Goal: Task Accomplishment & Management: Complete application form

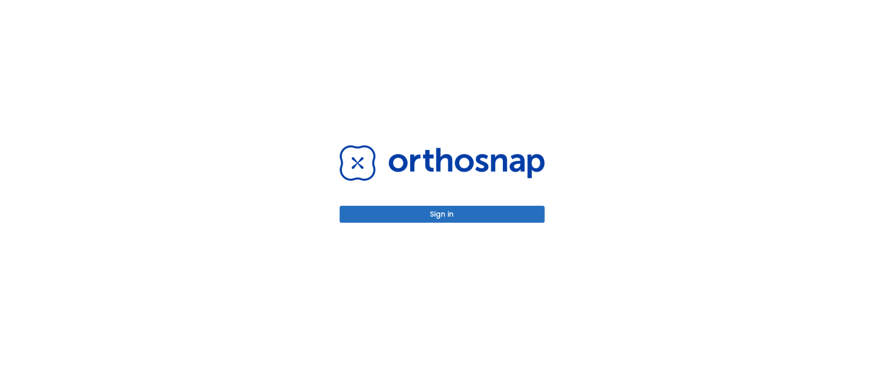
click at [433, 217] on button "Sign in" at bounding box center [442, 214] width 205 height 17
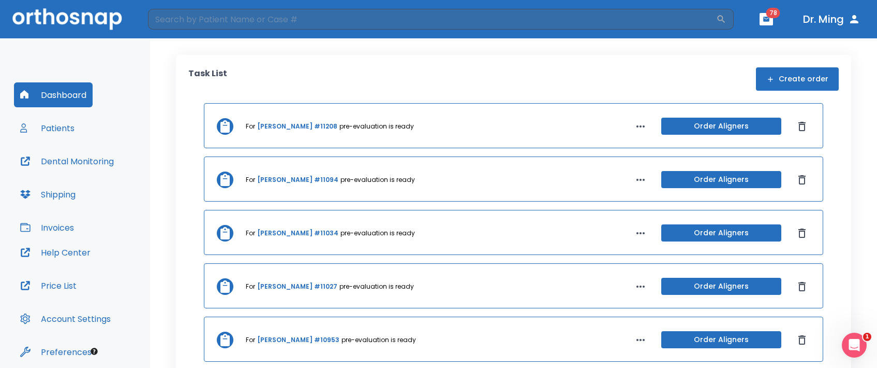
click at [794, 79] on button "Create order" at bounding box center [797, 78] width 83 height 23
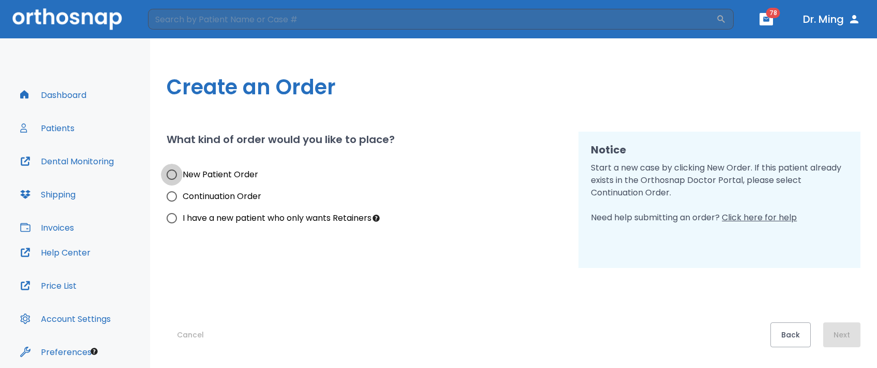
click at [172, 172] on input "New Patient Order" at bounding box center [172, 175] width 22 height 22
radio input "true"
click at [837, 335] on button "Next" at bounding box center [842, 334] width 37 height 25
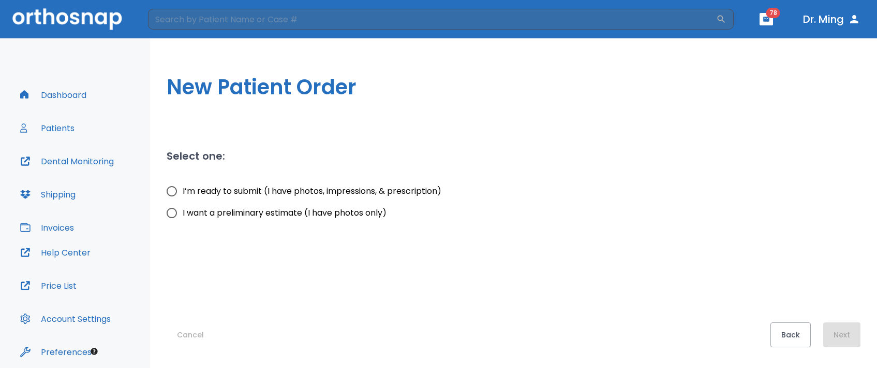
click at [171, 212] on input "I want a preliminary estimate (I have photos only)" at bounding box center [172, 213] width 22 height 22
radio input "true"
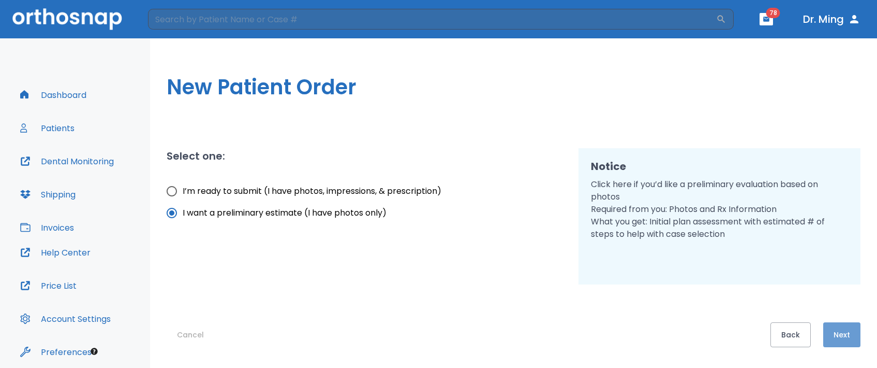
click at [839, 337] on button "Next" at bounding box center [842, 334] width 37 height 25
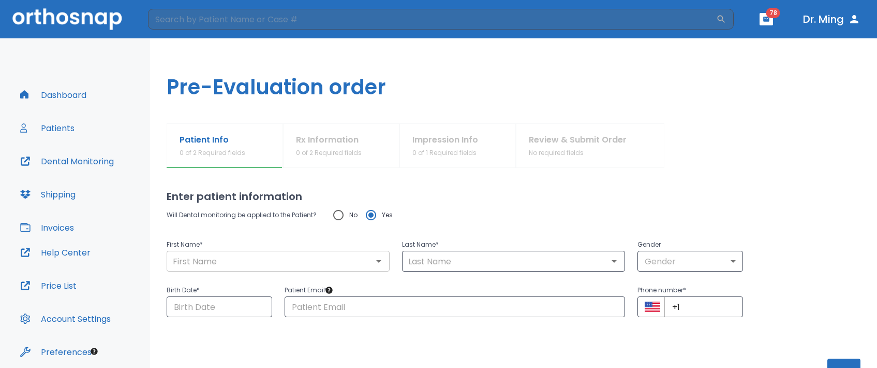
click at [334, 260] on input "text" at bounding box center [278, 261] width 217 height 14
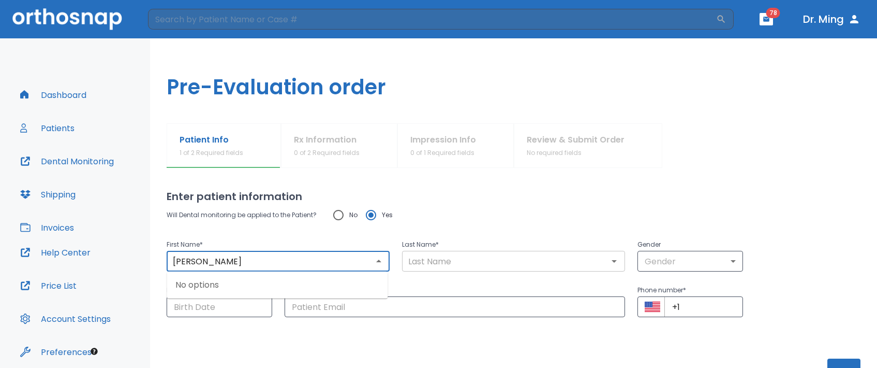
type input "Monicia"
click at [483, 255] on input "text" at bounding box center [513, 261] width 217 height 14
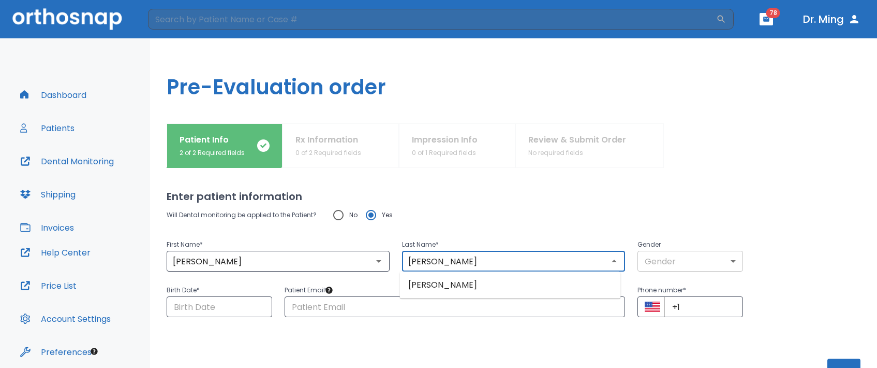
type input "robinson"
click at [732, 261] on body "​ 78 Dr. Ming Dashboard Patients Dental Monitoring Shipping Invoices Help Cente…" at bounding box center [438, 184] width 877 height 368
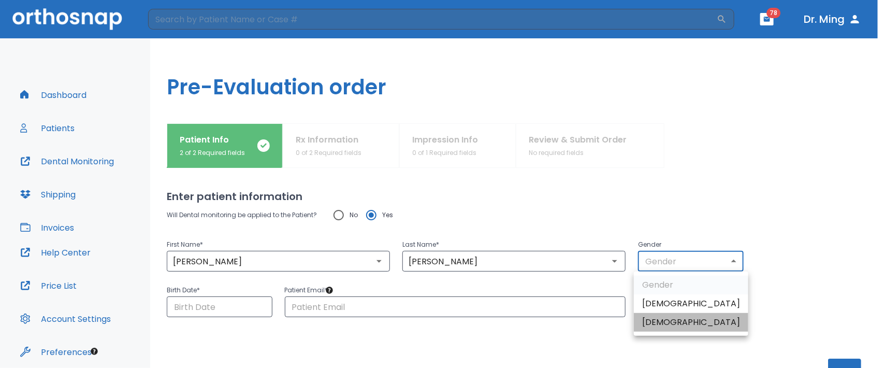
click at [707, 320] on li "Female" at bounding box center [691, 322] width 114 height 19
type input "0"
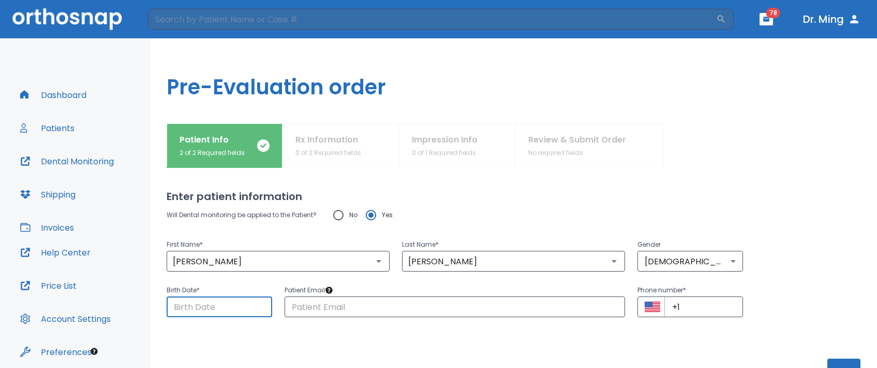
click at [232, 308] on input "Choose date" at bounding box center [220, 306] width 106 height 21
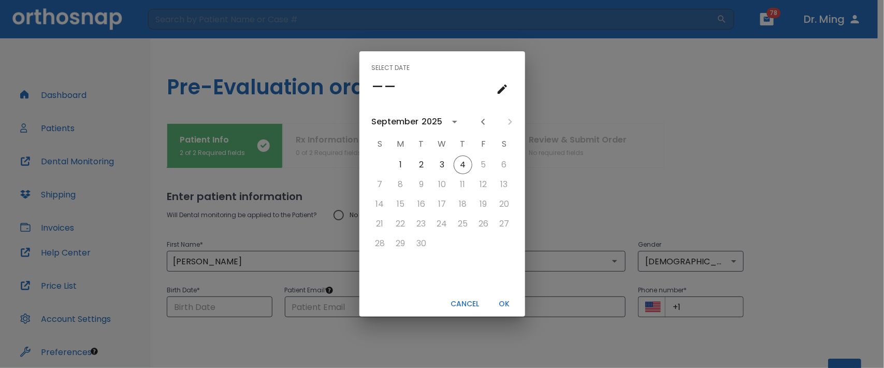
click at [498, 91] on icon "calendar view is open, go to text input view" at bounding box center [501, 88] width 9 height 9
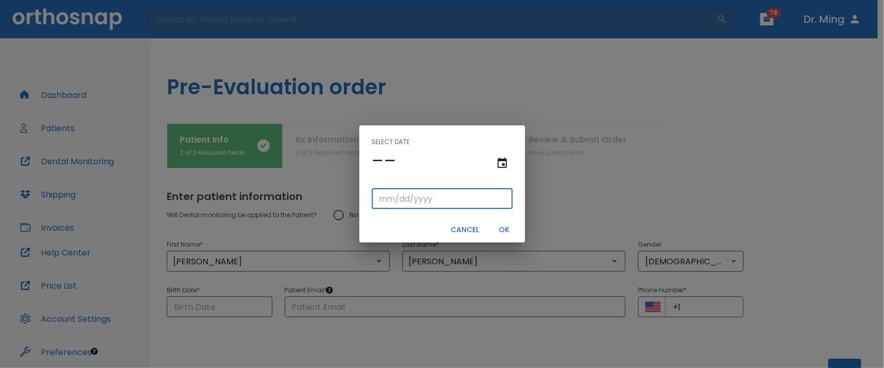
click at [443, 206] on input "tel" at bounding box center [442, 198] width 141 height 21
type input "06/01/"
type input "06/01/0001"
type input "06/01/1"
type input "06/01/0019"
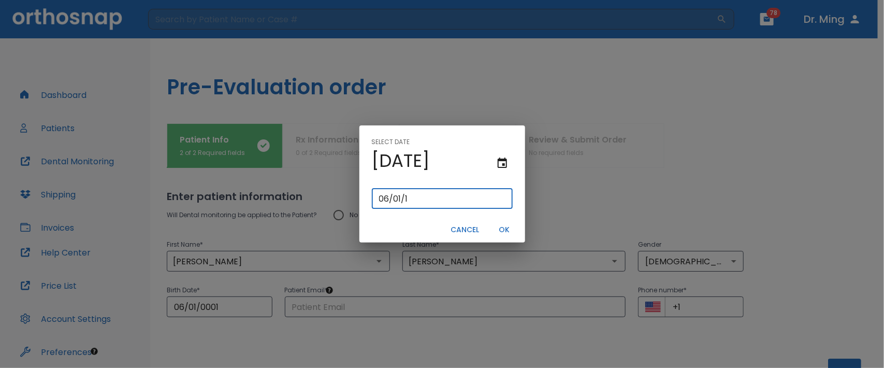
type input "06/01/19"
type input "06/01/0197"
type input "06/01/197"
type input "06/01/1975"
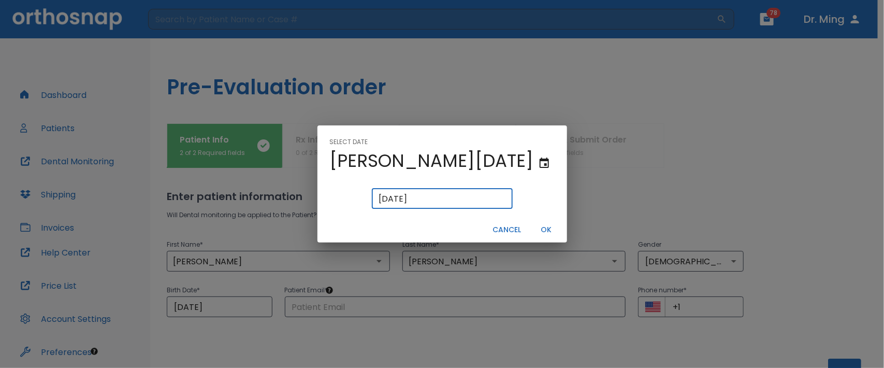
type input "06/01/1975"
click at [530, 228] on button "OK" at bounding box center [546, 229] width 33 height 17
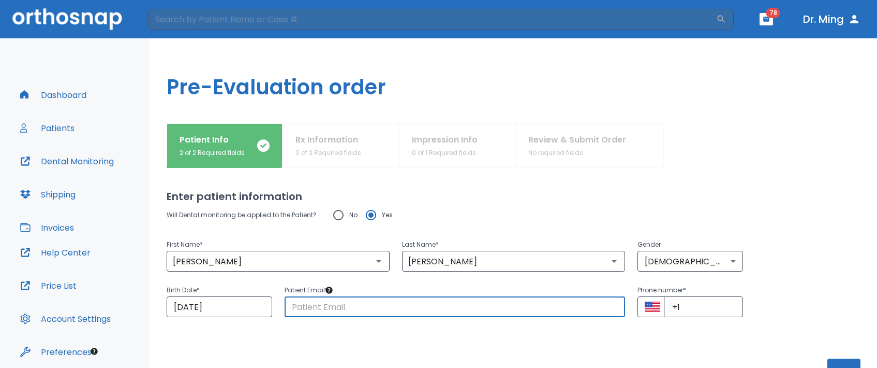
click at [443, 304] on input "text" at bounding box center [455, 306] width 341 height 21
click at [562, 303] on input "jacobth25@gmil.com" at bounding box center [455, 306] width 341 height 21
type input "jacobth25@gmail.com"
click at [694, 305] on input "+1" at bounding box center [704, 306] width 79 height 21
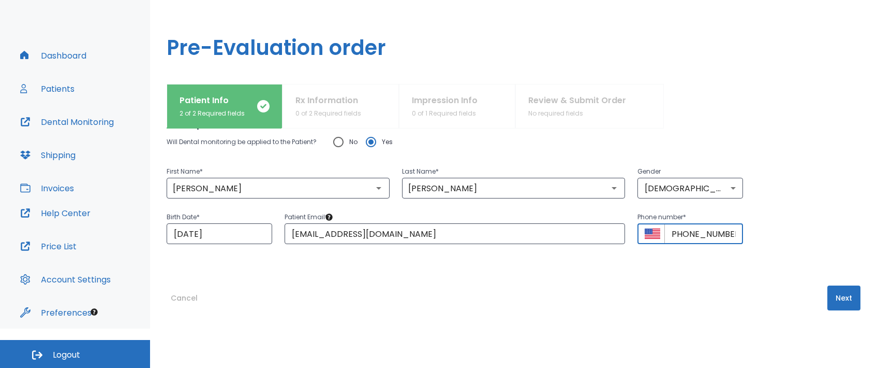
scroll to position [36, 0]
type input "+1 (415) 781-1891"
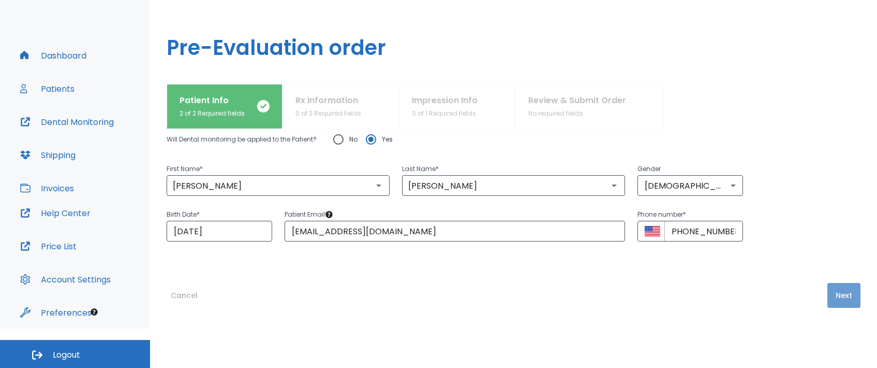
click at [835, 287] on button "Next" at bounding box center [844, 295] width 33 height 25
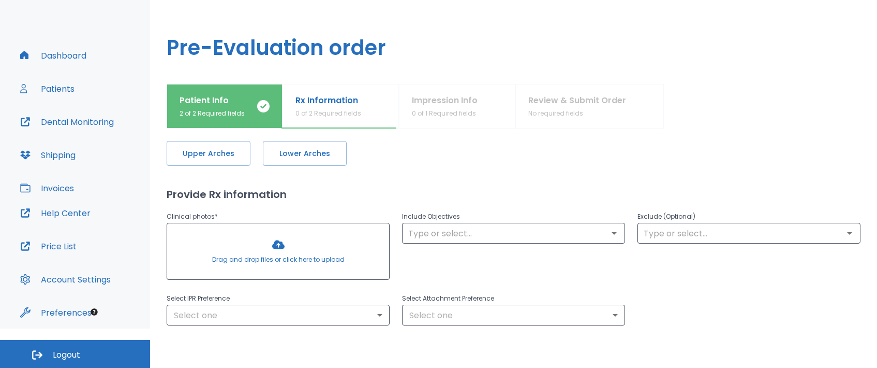
scroll to position [0, 0]
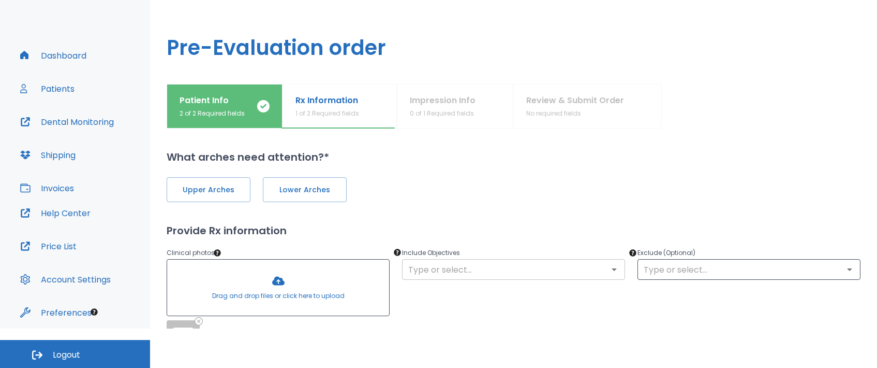
click at [609, 271] on icon "Open" at bounding box center [614, 269] width 12 height 12
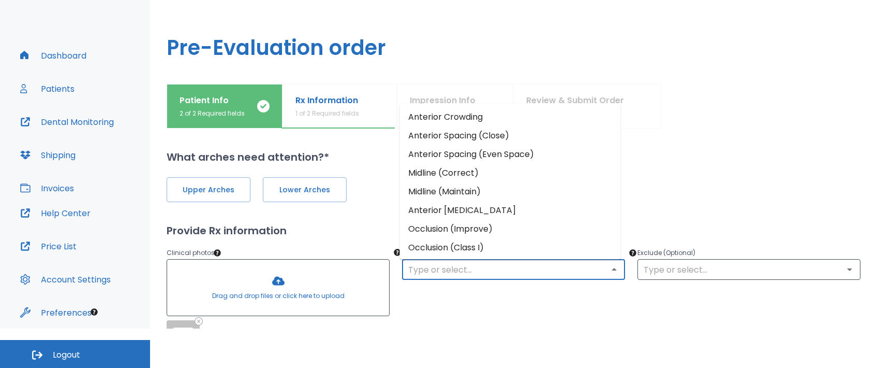
click at [484, 136] on li "Anterior Spacing (Close)" at bounding box center [510, 135] width 221 height 19
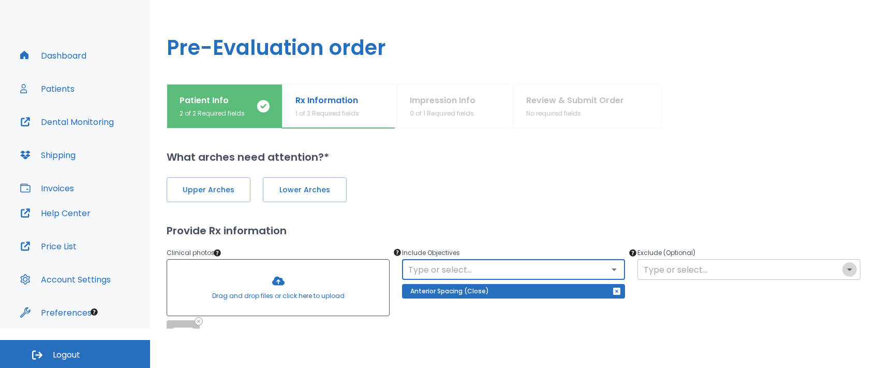
click at [844, 271] on icon "Open" at bounding box center [850, 269] width 12 height 12
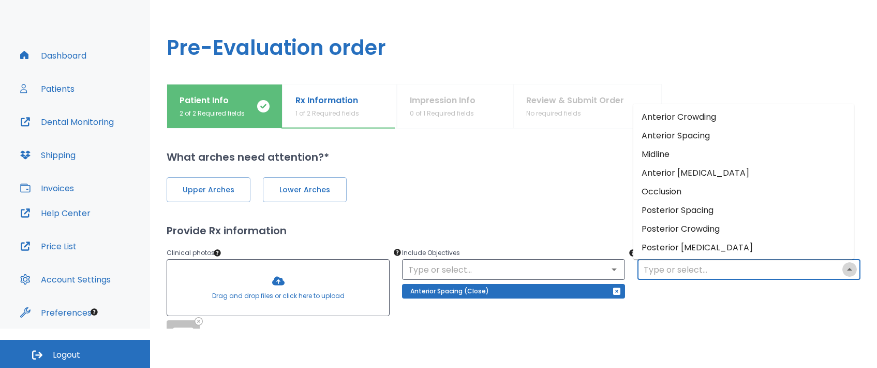
click at [844, 271] on icon "Close" at bounding box center [850, 269] width 12 height 12
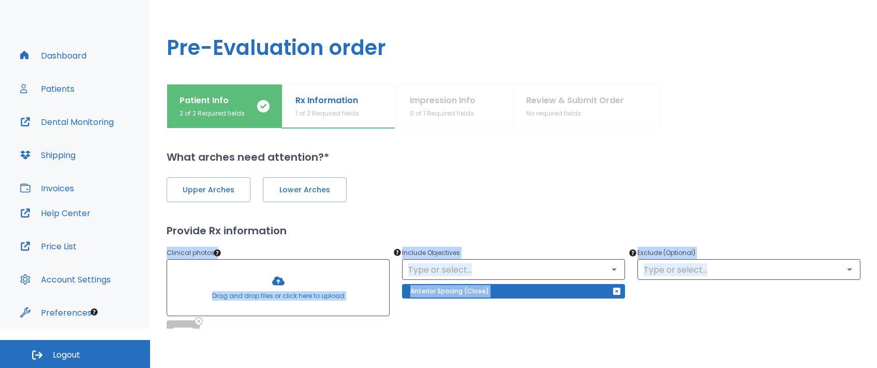
drag, startPoint x: 824, startPoint y: 312, endPoint x: 855, endPoint y: 223, distance: 94.3
click at [855, 223] on div "What arches need attention?* Upper Arches Lower Arches Provide Rx information C…" at bounding box center [514, 228] width 694 height 200
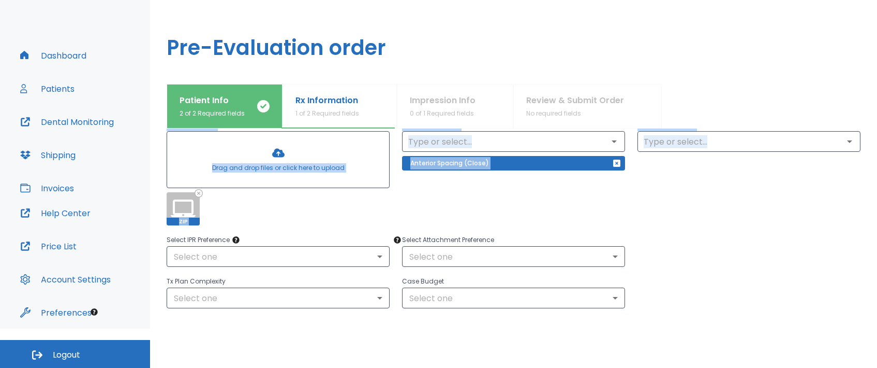
scroll to position [129, 0]
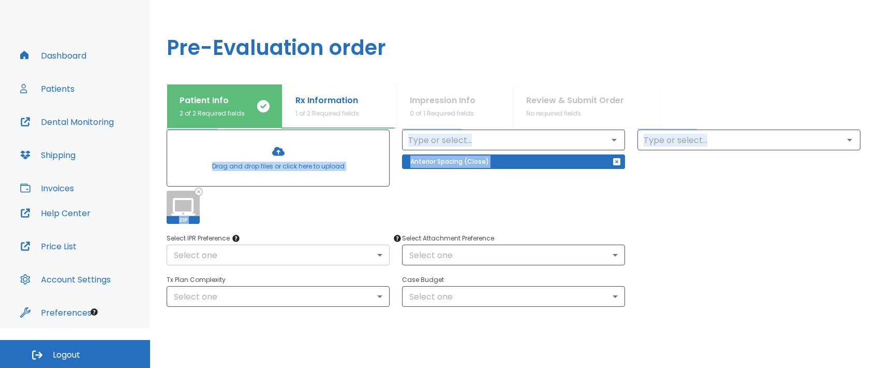
click at [378, 254] on body "​ 78 Dr. Ming Dashboard Patients Dental Monitoring Shipping Invoices Help Cente…" at bounding box center [438, 145] width 877 height 368
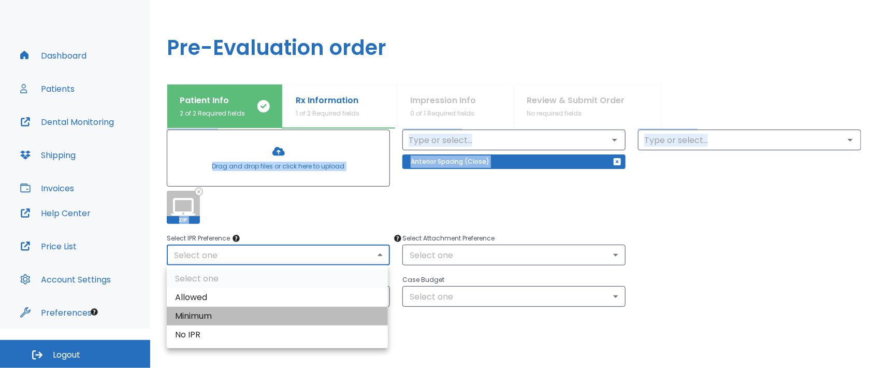
click at [295, 322] on li "Minimum" at bounding box center [277, 315] width 221 height 19
type input "2"
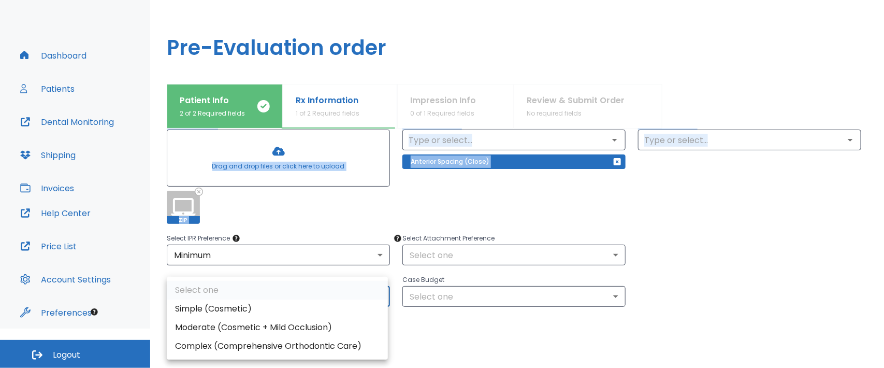
click at [377, 294] on body "​ 78 Dr. Ming Dashboard Patients Dental Monitoring Shipping Invoices Help Cente…" at bounding box center [442, 145] width 884 height 368
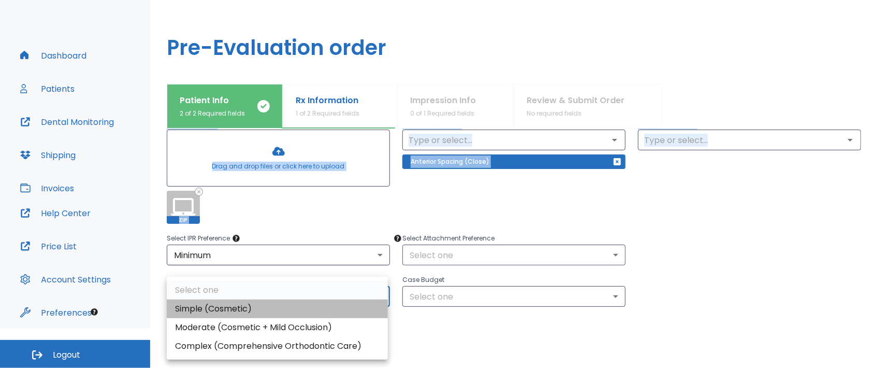
click at [342, 313] on li "Simple (Cosmetic)" at bounding box center [277, 308] width 221 height 19
type input "0"
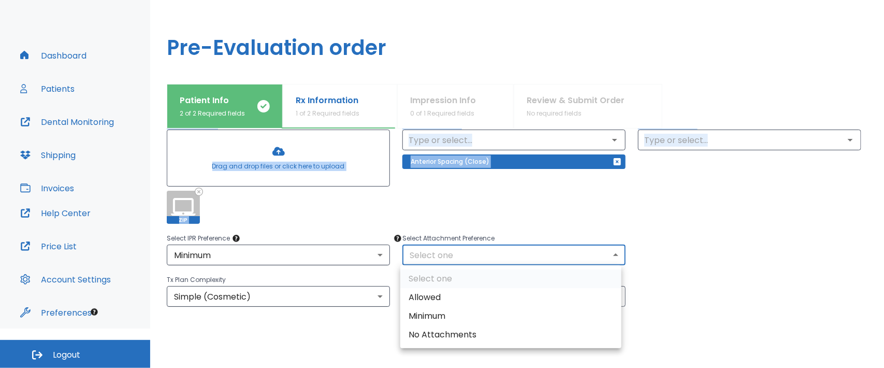
click at [614, 255] on body "​ 78 Dr. Ming Dashboard Patients Dental Monitoring Shipping Invoices Help Cente…" at bounding box center [442, 145] width 884 height 368
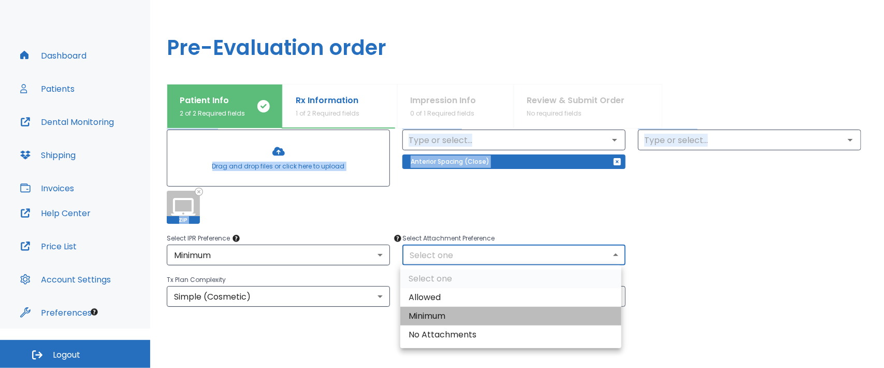
click at [582, 309] on li "Minimum" at bounding box center [510, 315] width 221 height 19
type input "2"
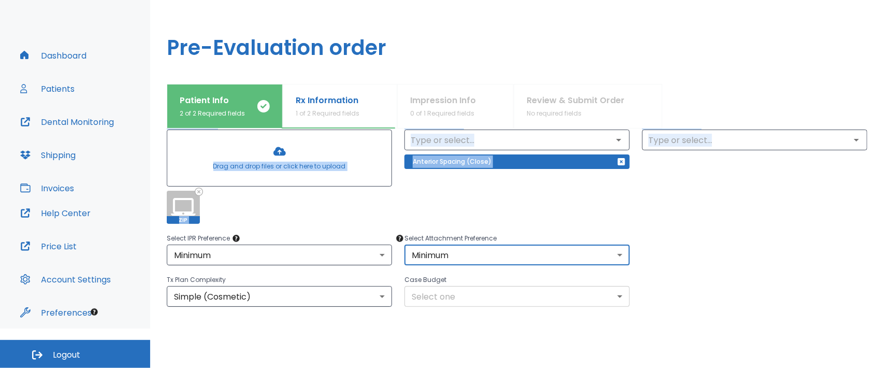
click at [617, 296] on body "​ 78 Dr. Ming Dashboard Patients Dental Monitoring Shipping Invoices Help Cente…" at bounding box center [442, 145] width 884 height 368
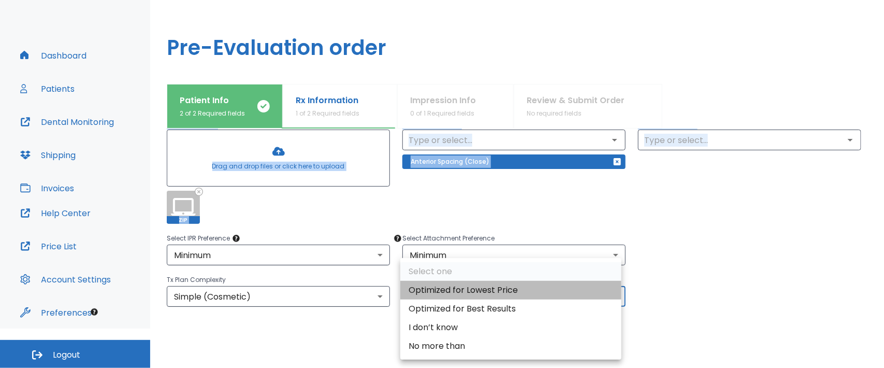
click at [587, 291] on li "Optimized for Lowest Price" at bounding box center [510, 290] width 221 height 19
type input "0"
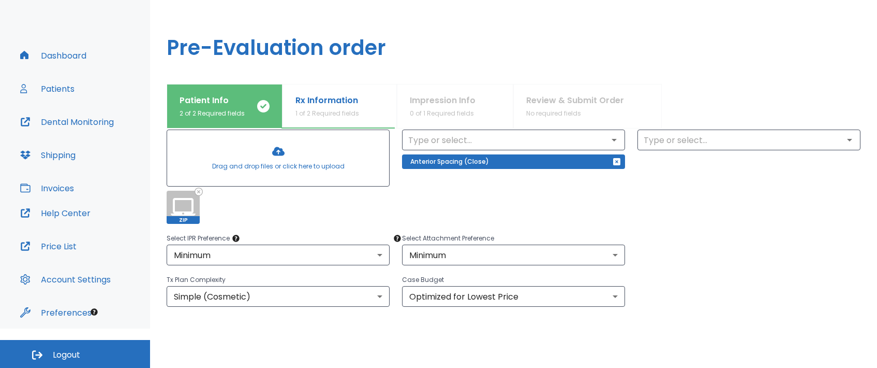
drag, startPoint x: 834, startPoint y: 336, endPoint x: 862, endPoint y: 306, distance: 41.4
click at [862, 306] on html "​ 78 Dr. Ming Dashboard Patients Dental Monitoring Shipping Invoices Help Cente…" at bounding box center [438, 145] width 877 height 368
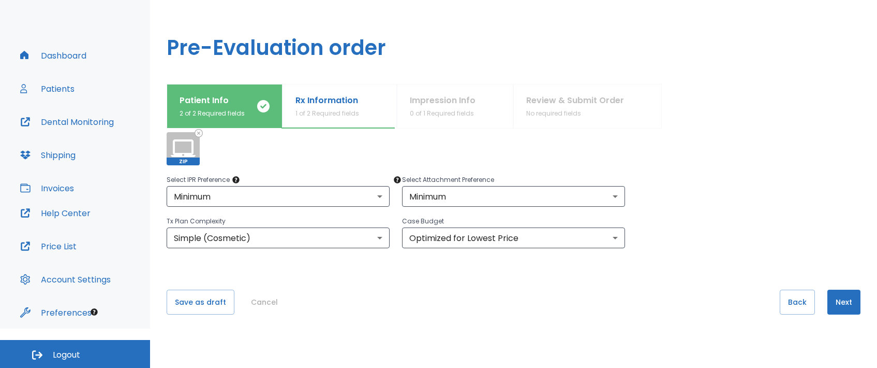
scroll to position [195, 0]
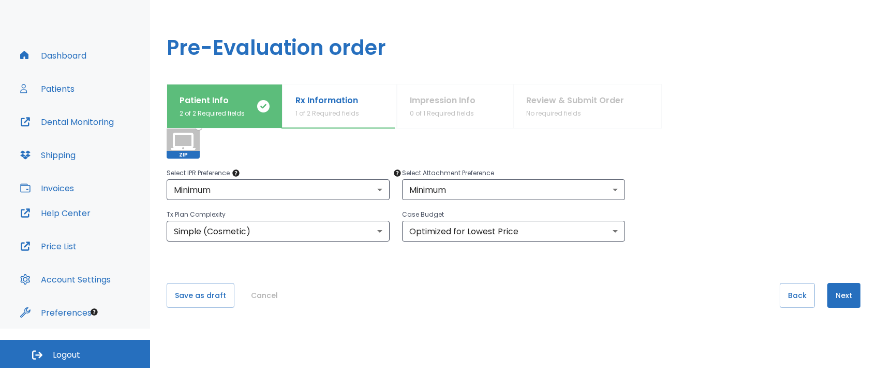
click at [834, 292] on button "Next" at bounding box center [844, 295] width 33 height 25
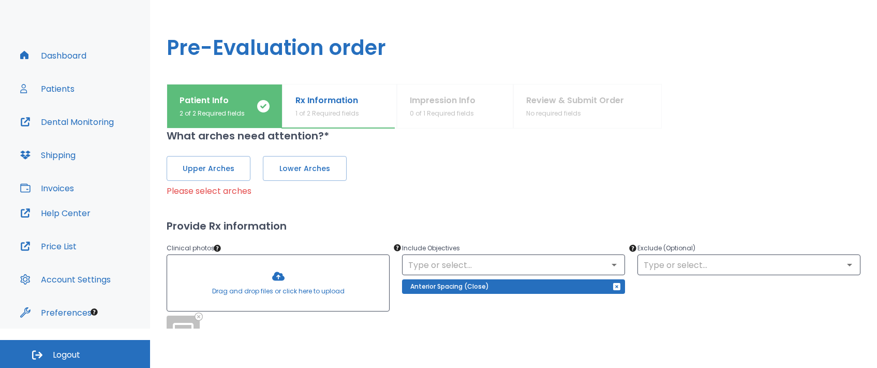
scroll to position [0, 0]
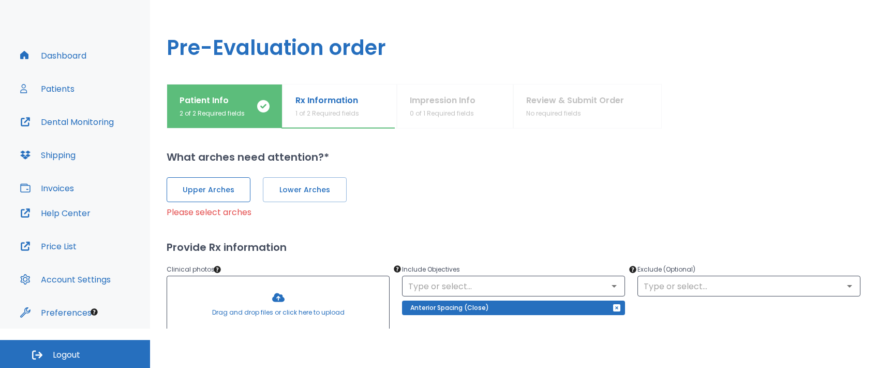
click at [208, 190] on span "Upper Arches" at bounding box center [209, 189] width 62 height 11
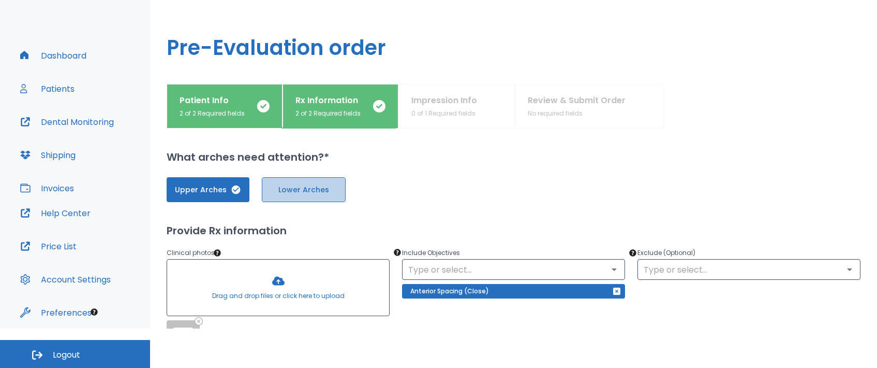
click at [303, 189] on span "Lower Arches" at bounding box center [304, 189] width 62 height 11
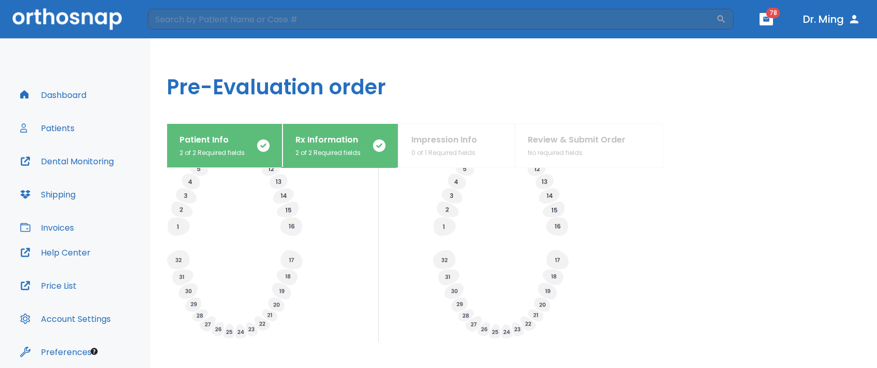
scroll to position [474, 0]
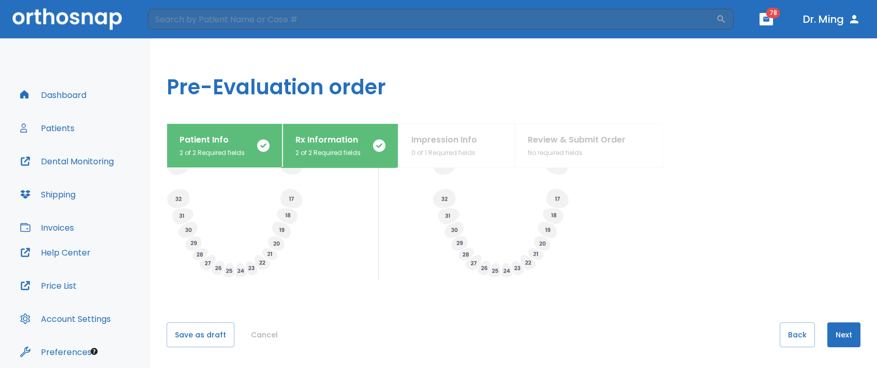
click at [838, 332] on button "Next" at bounding box center [844, 334] width 33 height 25
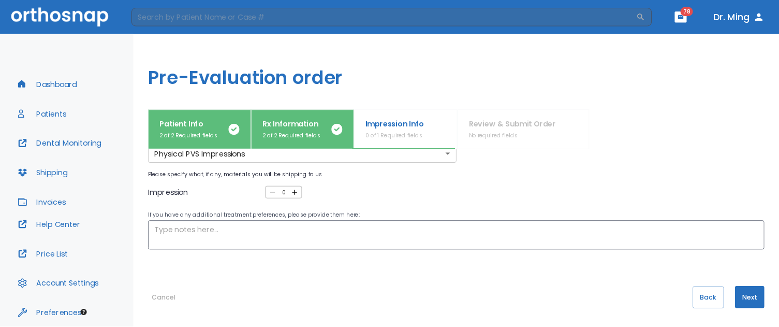
scroll to position [0, 0]
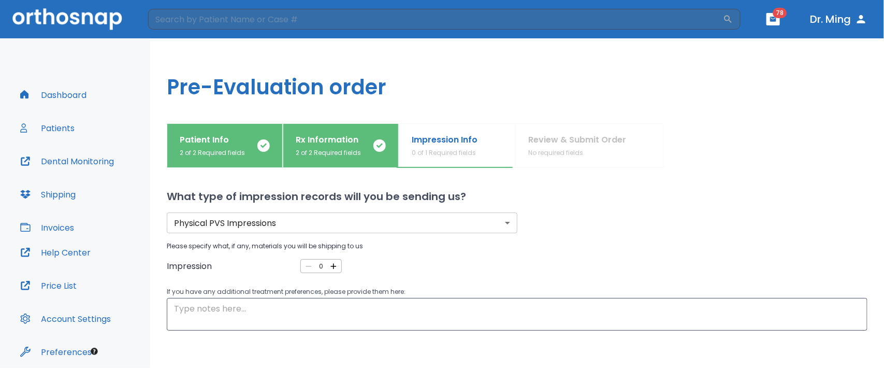
click at [500, 221] on body "​ 78 Dr. Ming Dashboard Patients Dental Monitoring Shipping Invoices Help Cente…" at bounding box center [442, 184] width 884 height 368
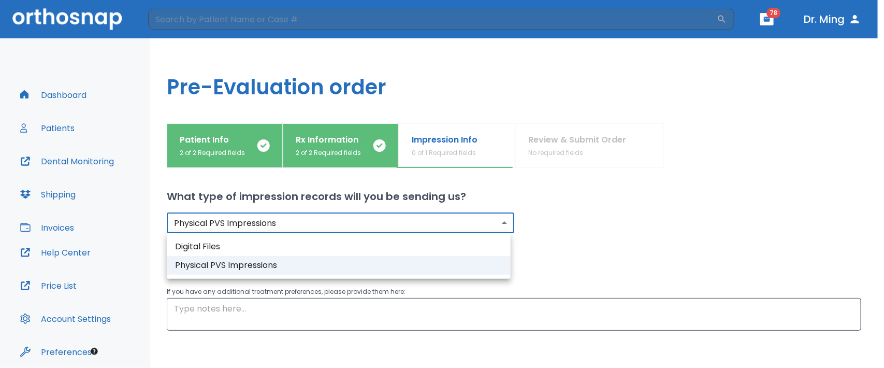
click at [580, 210] on div at bounding box center [442, 184] width 884 height 368
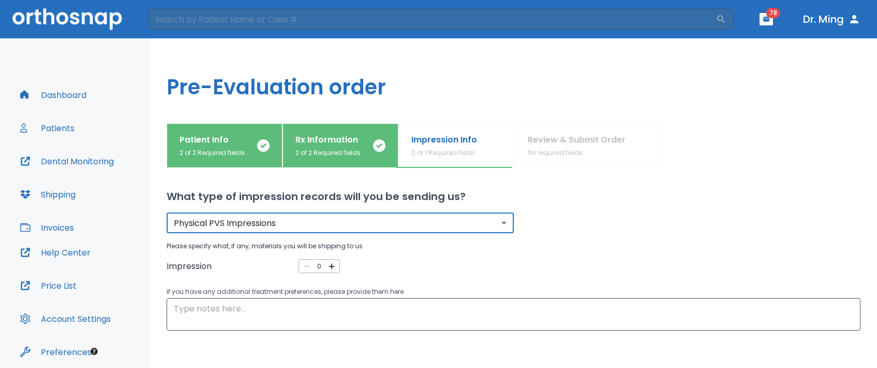
click at [330, 267] on icon "button" at bounding box center [331, 265] width 9 height 9
type input "1"
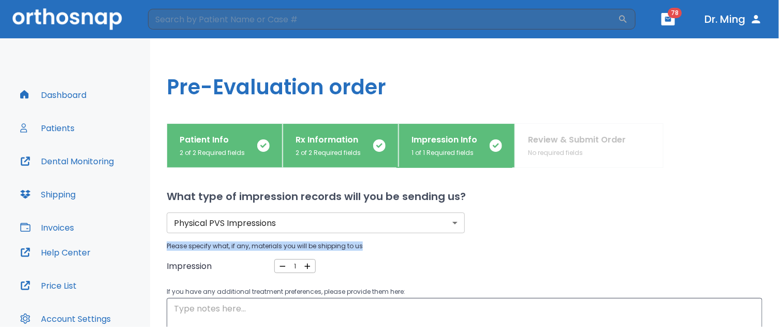
drag, startPoint x: 740, startPoint y: 213, endPoint x: 751, endPoint y: 231, distance: 21.1
click at [751, 231] on div "What type of impression records will you be sending us? Physical PVS Impression…" at bounding box center [465, 247] width 596 height 159
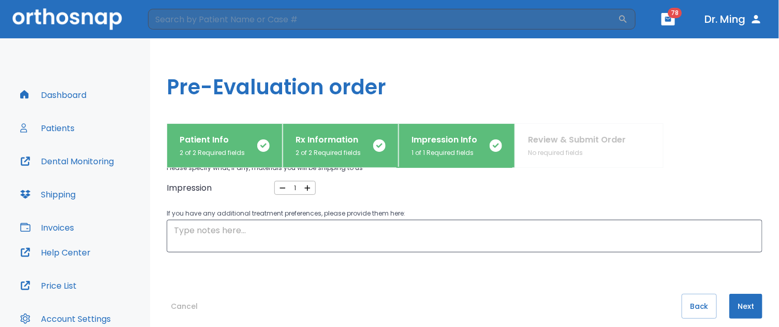
scroll to position [91, 0]
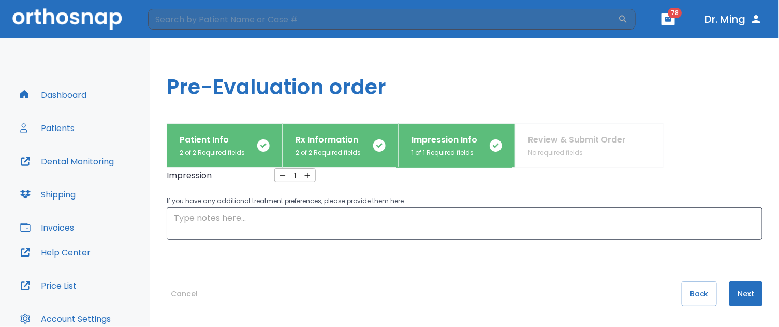
click at [737, 294] on button "Next" at bounding box center [745, 293] width 33 height 25
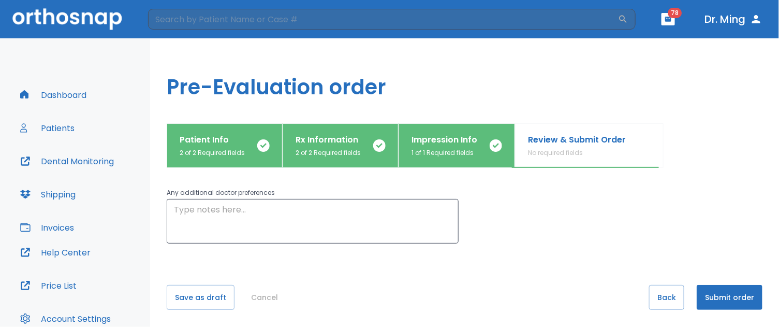
scroll to position [135, 0]
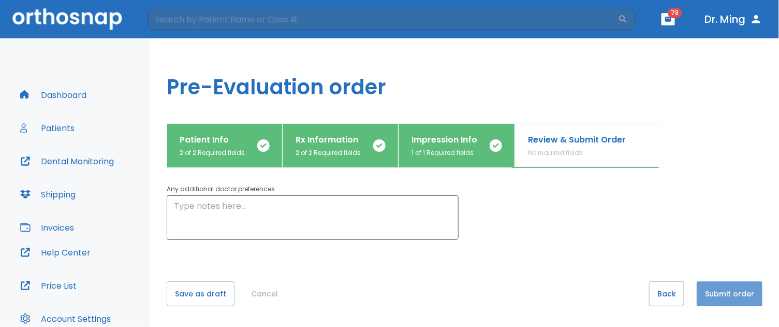
click at [713, 290] on button "Submit order" at bounding box center [730, 293] width 66 height 25
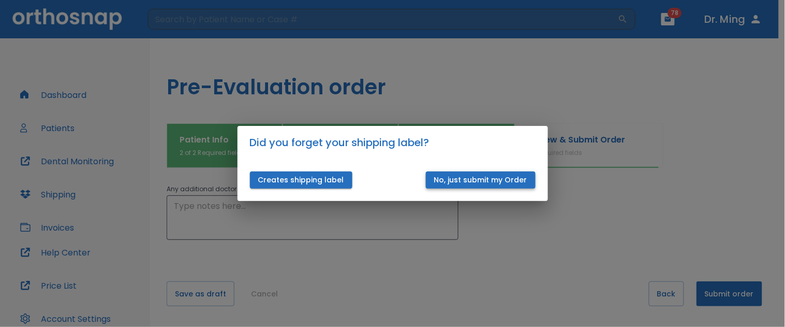
click at [485, 178] on button "No, just submit my Order" at bounding box center [481, 179] width 110 height 17
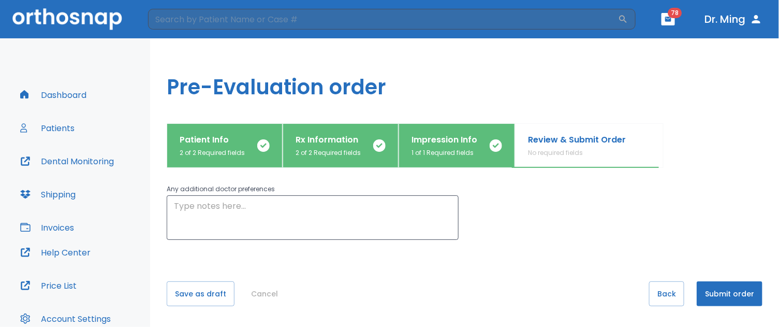
click at [233, 138] on p "Patient Info" at bounding box center [212, 140] width 65 height 12
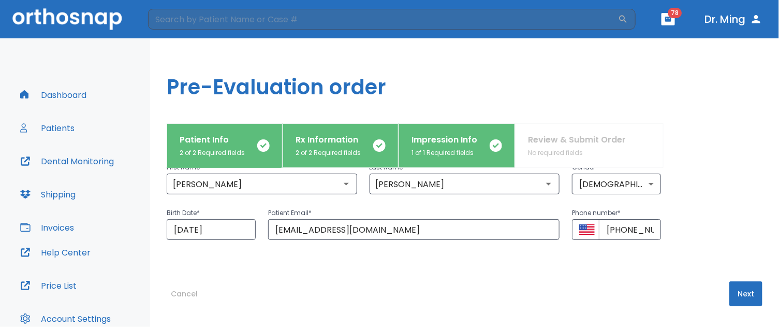
scroll to position [77, 0]
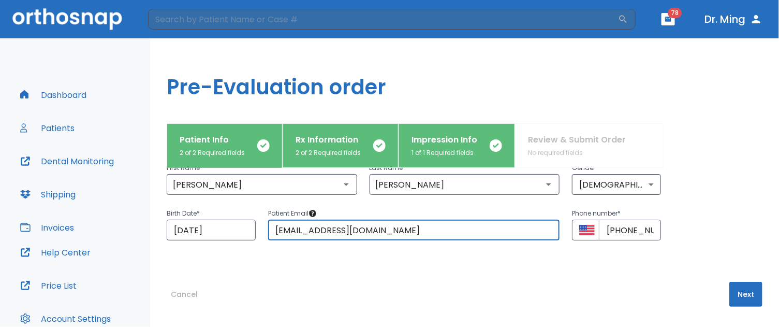
click at [380, 228] on input "jacobth25@gmail.com" at bounding box center [414, 229] width 292 height 21
type input "j"
type input "stdong@sbcglobal.net"
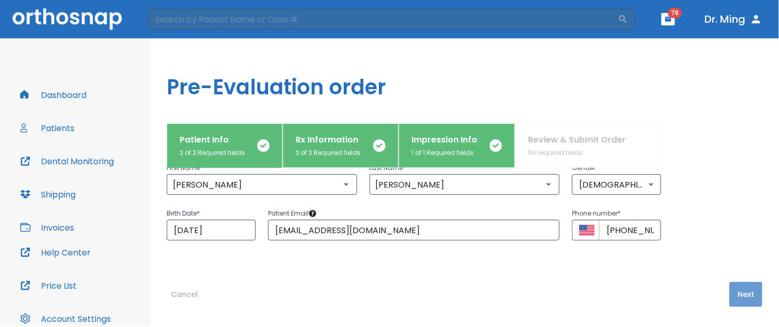
click at [735, 292] on button "Next" at bounding box center [745, 294] width 33 height 25
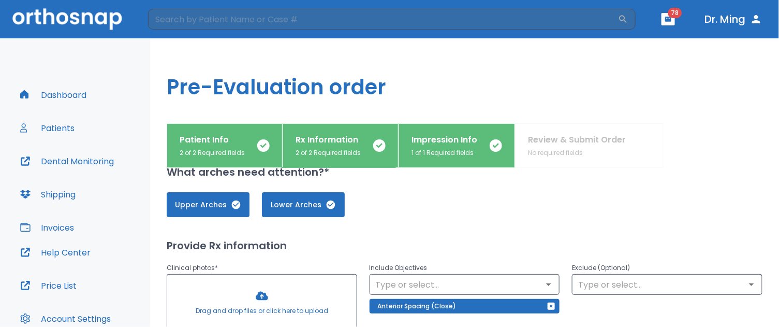
scroll to position [0, 0]
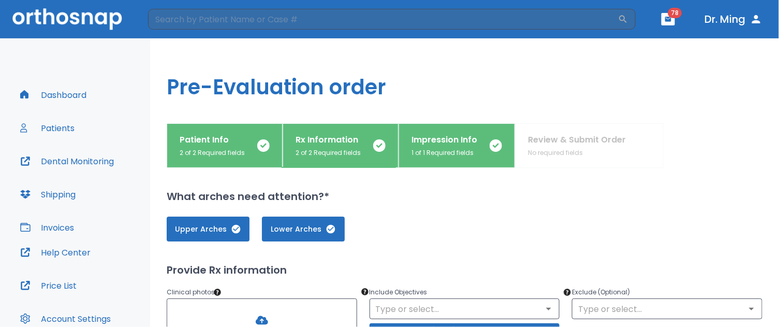
click at [550, 137] on div "Patient Info 2 of 2 Required fields Rx Information 2 of 2 Required fields Impre…" at bounding box center [465, 145] width 596 height 45
click at [558, 142] on div "Patient Info 2 of 2 Required fields Rx Information 2 of 2 Required fields Impre…" at bounding box center [465, 145] width 596 height 45
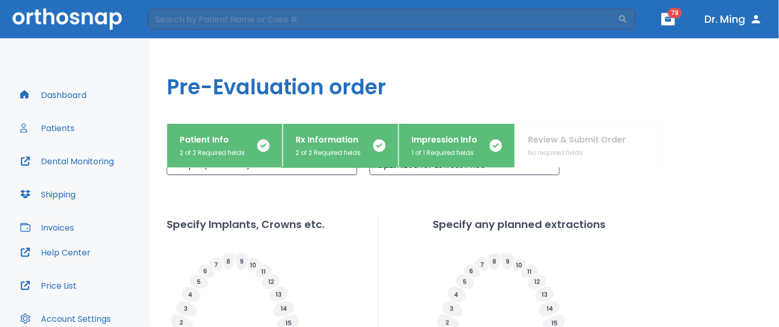
scroll to position [515, 0]
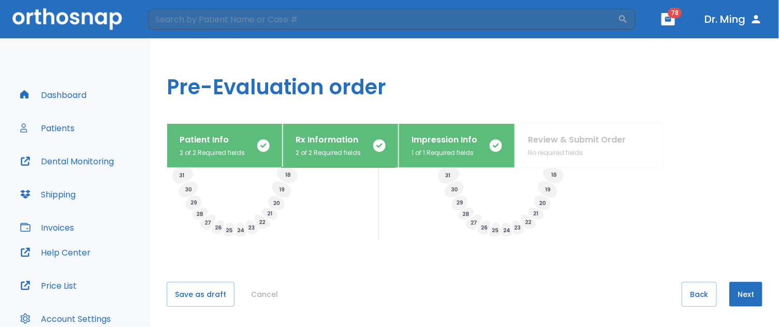
click at [730, 291] on button "Next" at bounding box center [745, 294] width 33 height 25
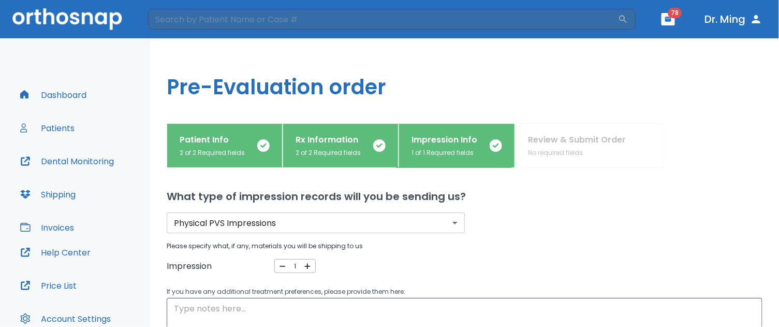
scroll to position [91, 0]
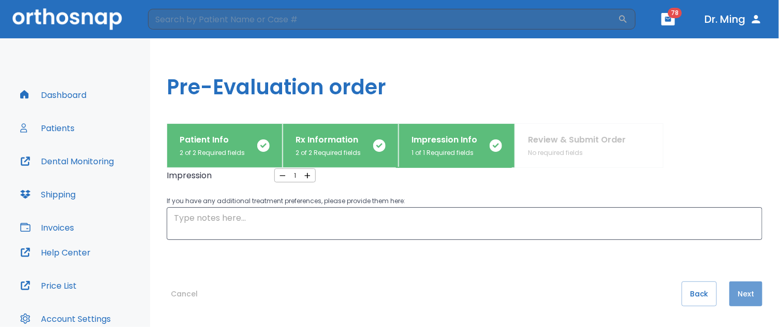
click at [731, 291] on button "Next" at bounding box center [745, 293] width 33 height 25
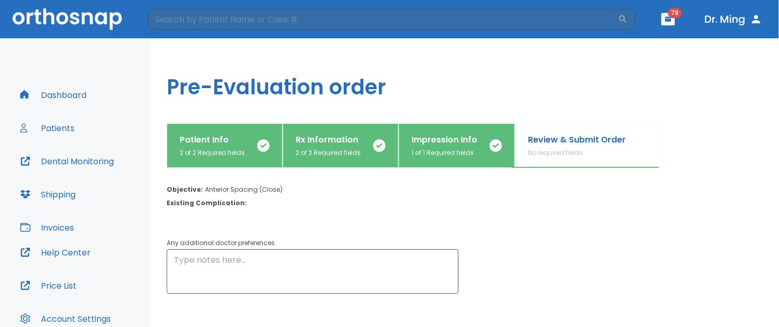
scroll to position [135, 0]
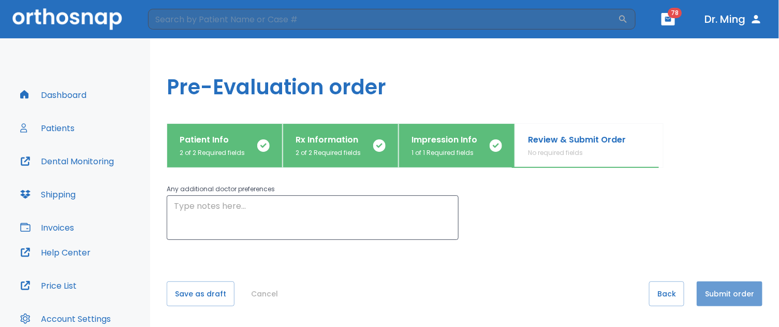
click at [715, 293] on button "Submit order" at bounding box center [730, 293] width 66 height 25
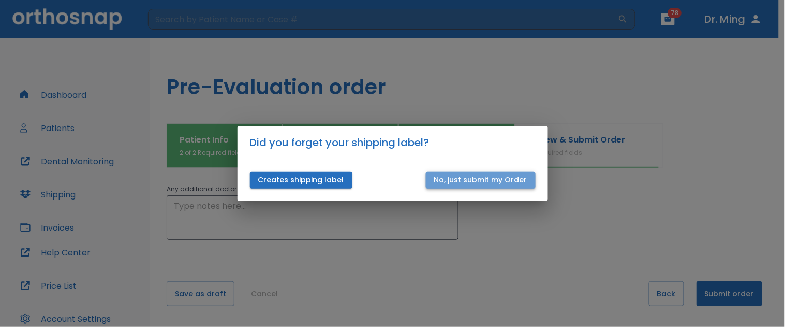
click at [491, 179] on button "No, just submit my Order" at bounding box center [481, 179] width 110 height 17
